Goal: Information Seeking & Learning: Learn about a topic

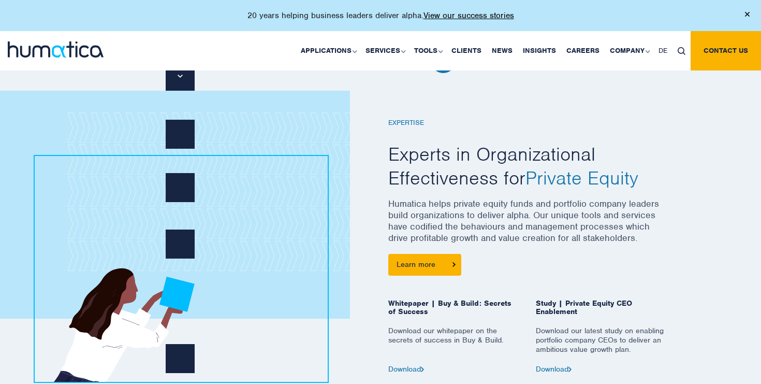
scroll to position [409, 0]
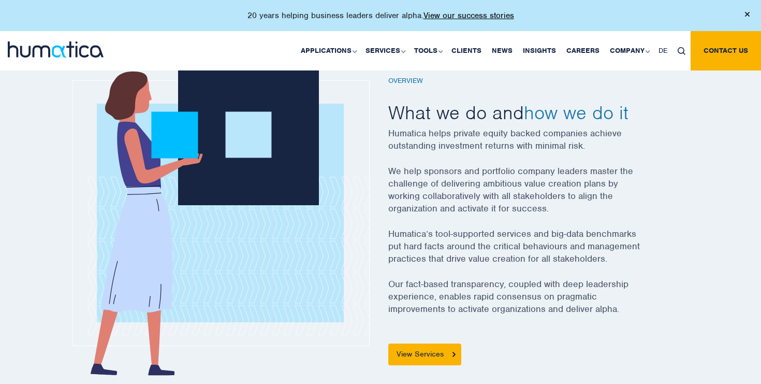
scroll to position [347, 0]
